Goal: Task Accomplishment & Management: Complete application form

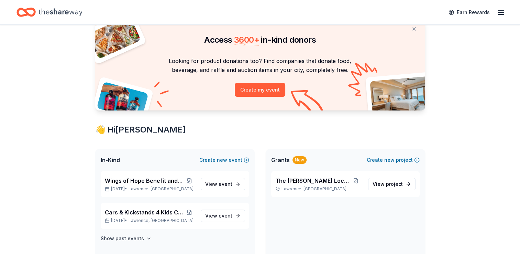
scroll to position [69, 0]
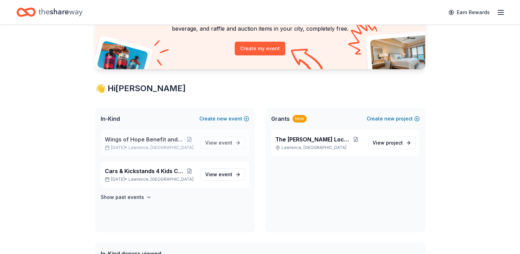
click at [154, 139] on span "Wings of Hope Benefit and Auction" at bounding box center [144, 139] width 79 height 8
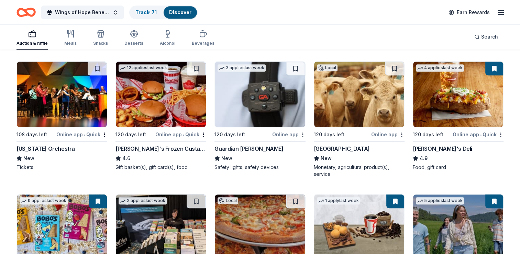
scroll to position [741, 0]
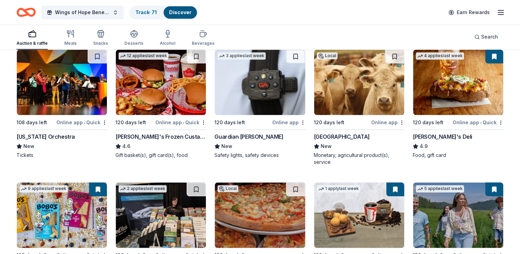
click at [333, 136] on div "Central Valley Ag" at bounding box center [342, 136] width 56 height 8
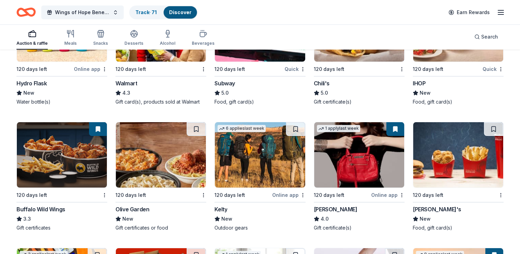
scroll to position [2672, 0]
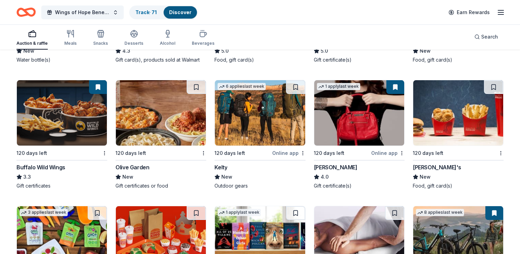
click at [420, 163] on div "[PERSON_NAME]'s" at bounding box center [437, 167] width 48 height 8
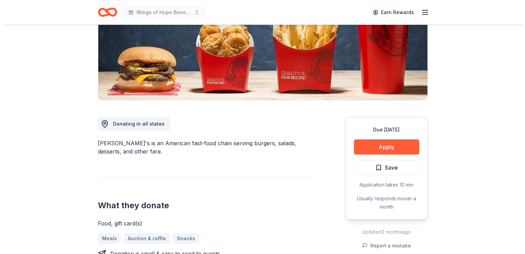
scroll to position [137, 0]
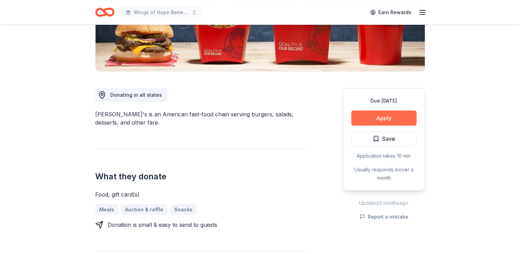
click at [390, 115] on button "Apply" at bounding box center [383, 117] width 65 height 15
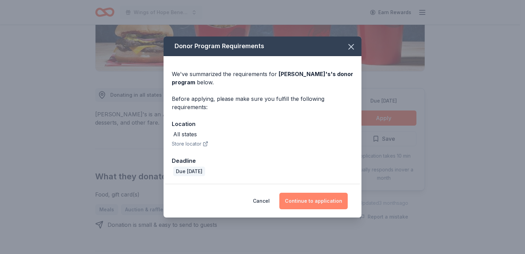
click at [320, 202] on button "Continue to application" at bounding box center [313, 200] width 68 height 16
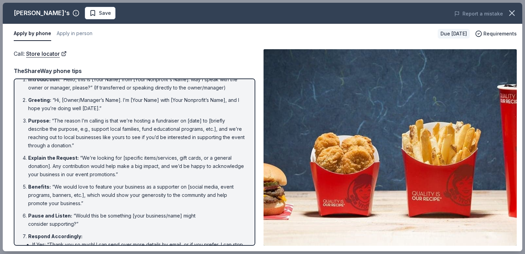
scroll to position [0, 0]
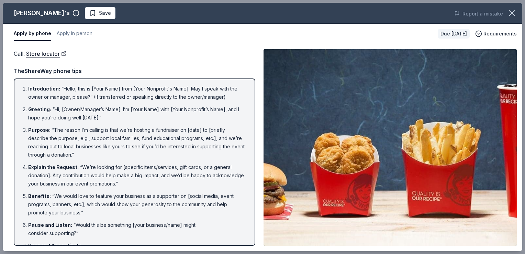
drag, startPoint x: 21, startPoint y: 86, endPoint x: 195, endPoint y: 100, distance: 174.4
click at [195, 100] on ol "Introduction : “Hello, this is [Your Name] from [Your Nonprofit's Name]. May I …" at bounding box center [134, 200] width 229 height 230
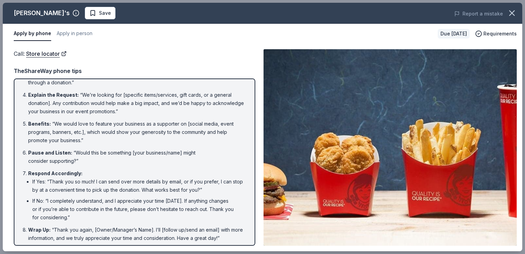
scroll to position [74, 0]
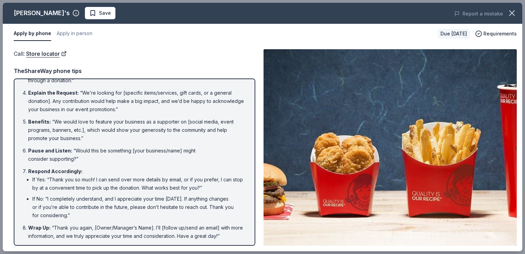
drag, startPoint x: 235, startPoint y: 233, endPoint x: 52, endPoint y: 227, distance: 183.3
click at [54, 232] on li "Wrap Up : “Thank you again, [Owner/Manager’s Name]. I’ll [follow up/send an ema…" at bounding box center [136, 231] width 217 height 16
